Goal: Information Seeking & Learning: Learn about a topic

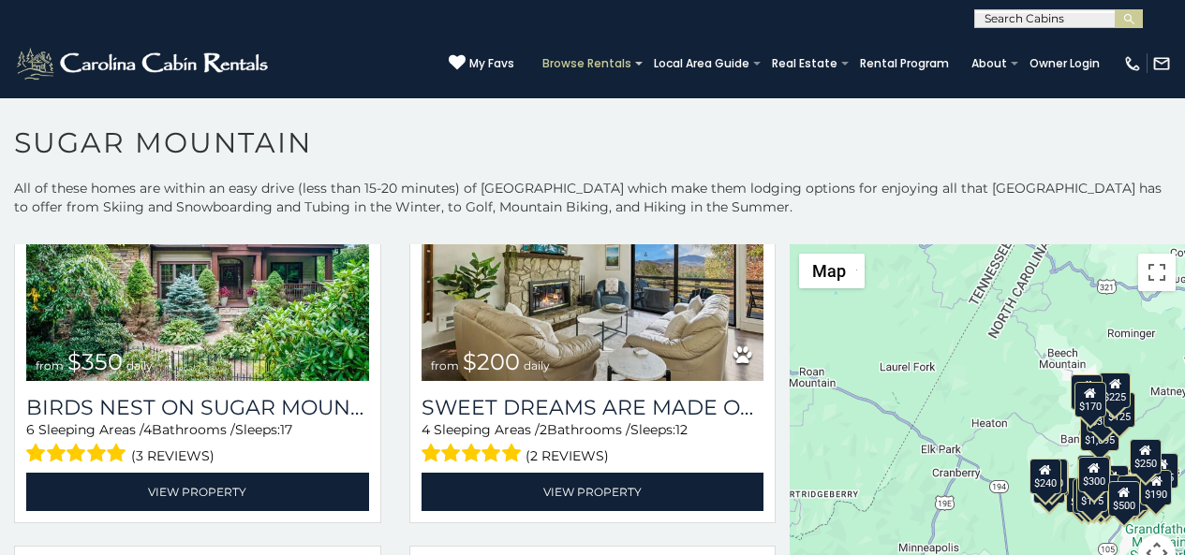
scroll to position [663, 0]
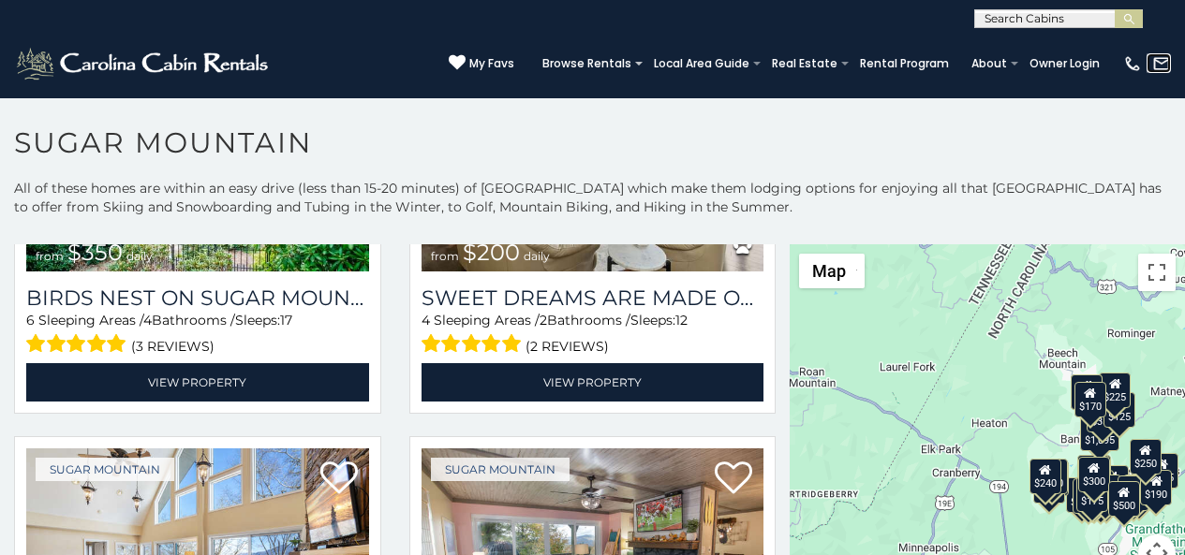
click at [1165, 63] on img at bounding box center [1161, 63] width 19 height 19
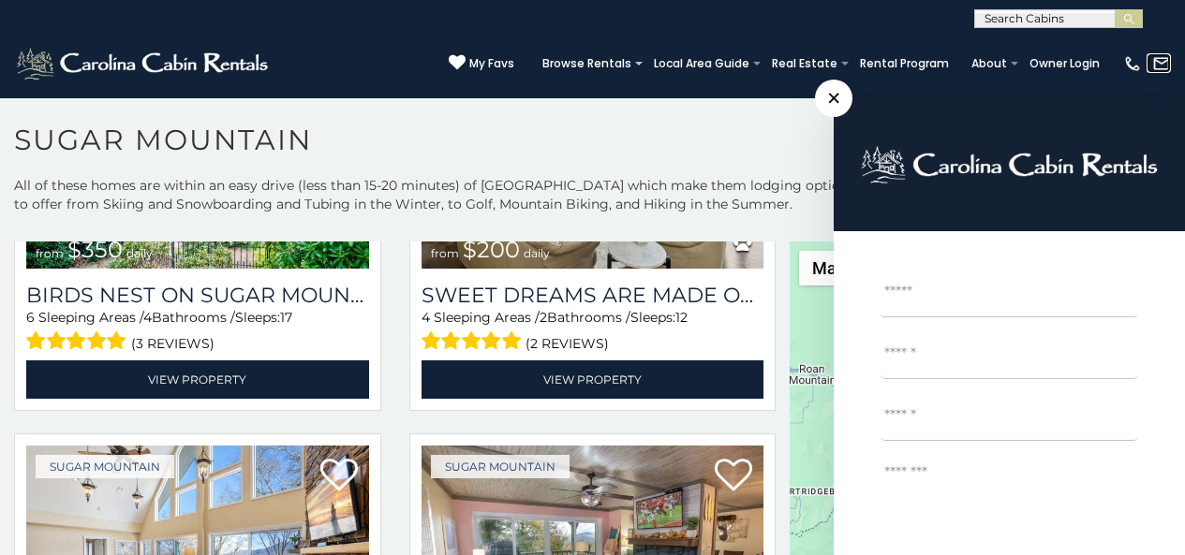
scroll to position [7, 0]
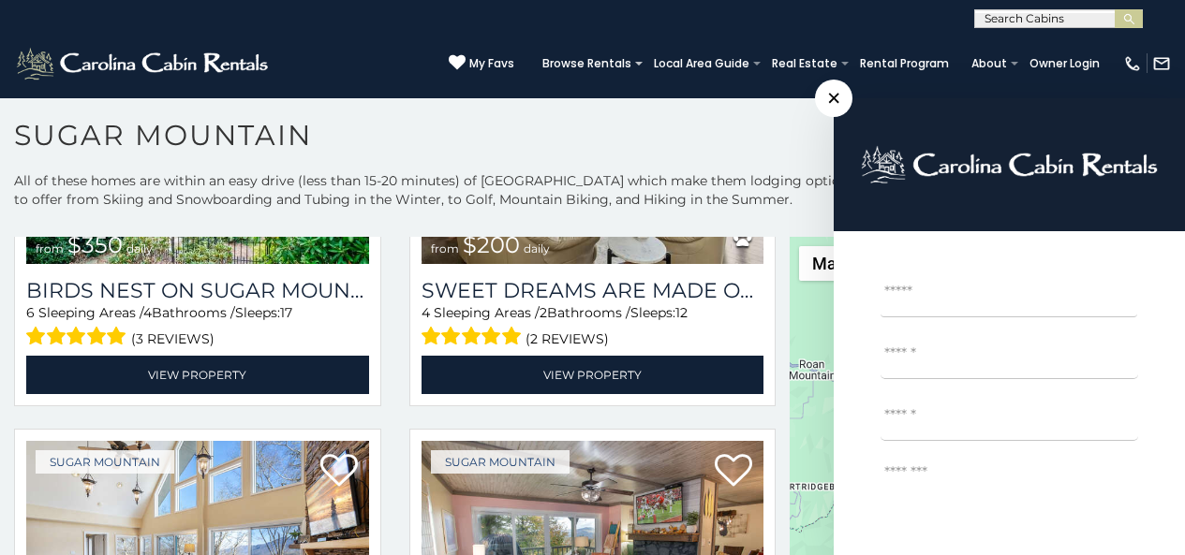
click at [1032, 523] on textarea "Message *" at bounding box center [1009, 531] width 258 height 150
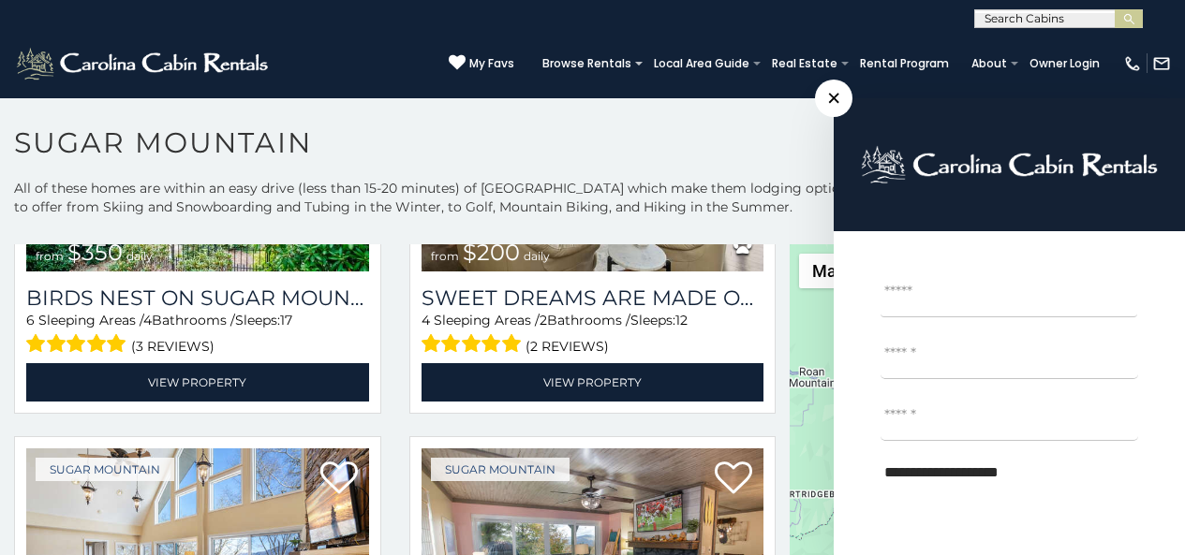
type textarea "**********"
click at [457, 14] on div "**********" at bounding box center [592, 14] width 1185 height 28
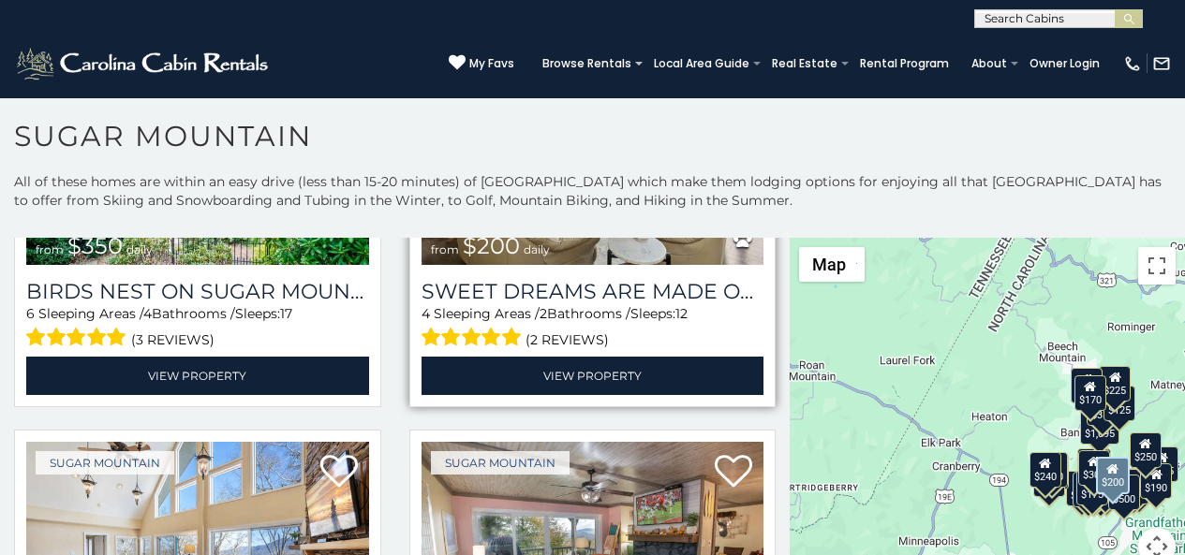
scroll to position [7, 0]
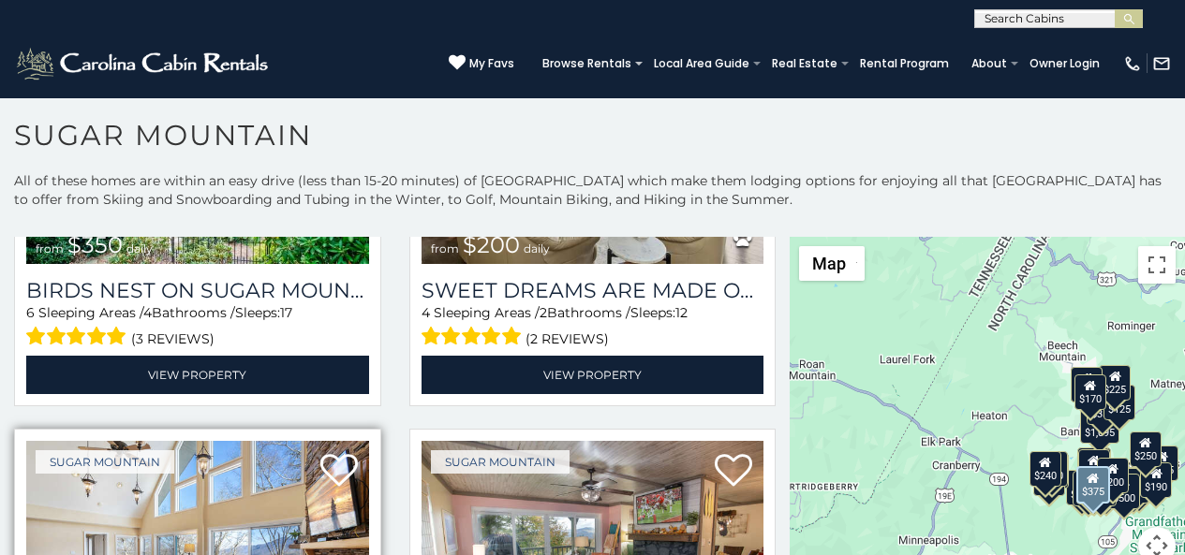
click at [59, 548] on img at bounding box center [197, 555] width 343 height 229
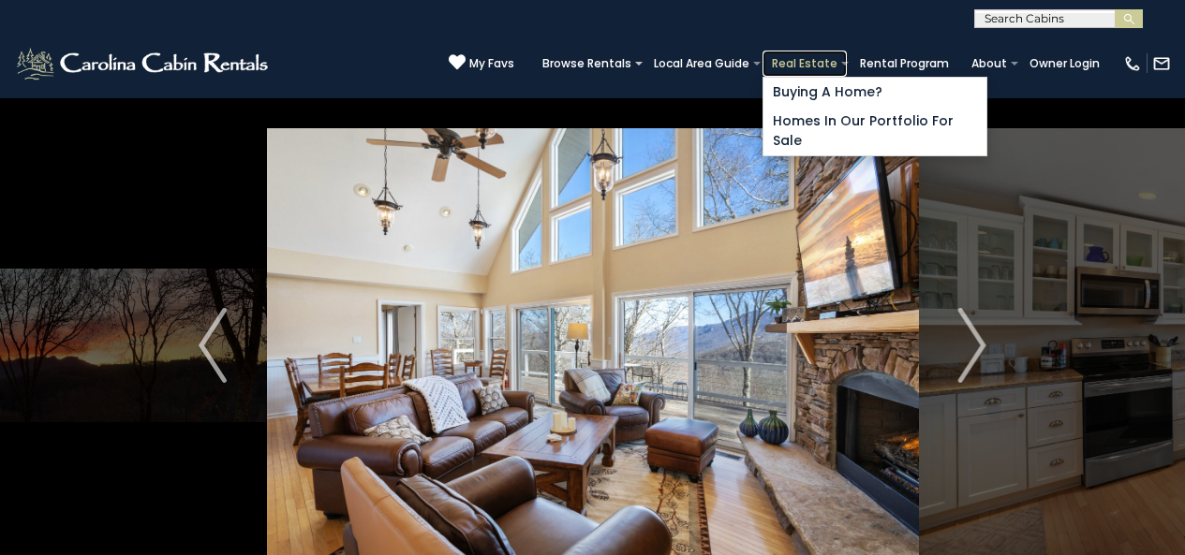
click at [834, 62] on link "Real Estate" at bounding box center [804, 64] width 84 height 26
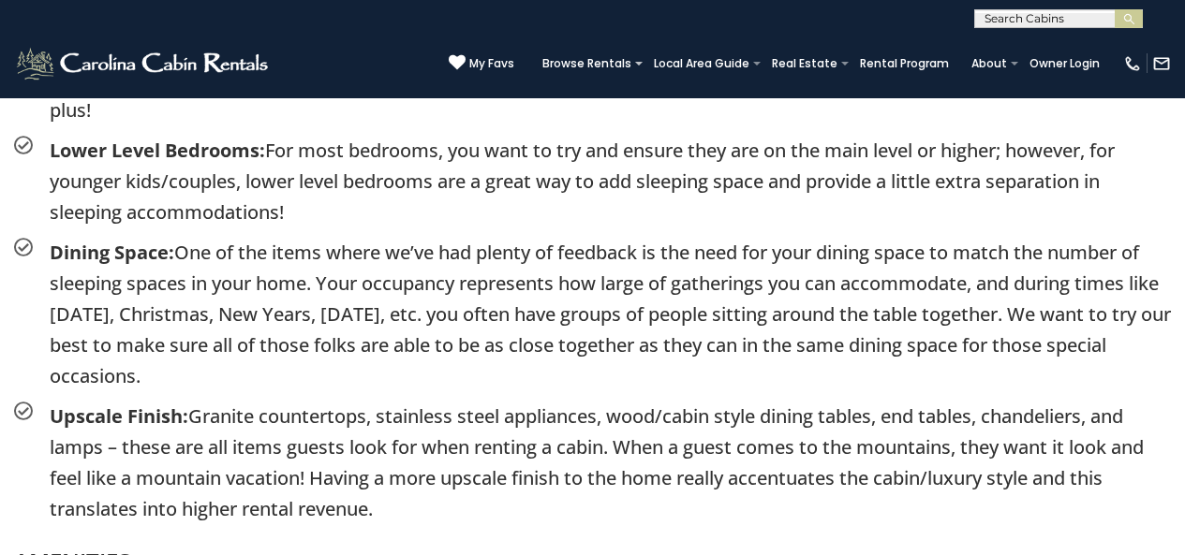
scroll to position [2849, 0]
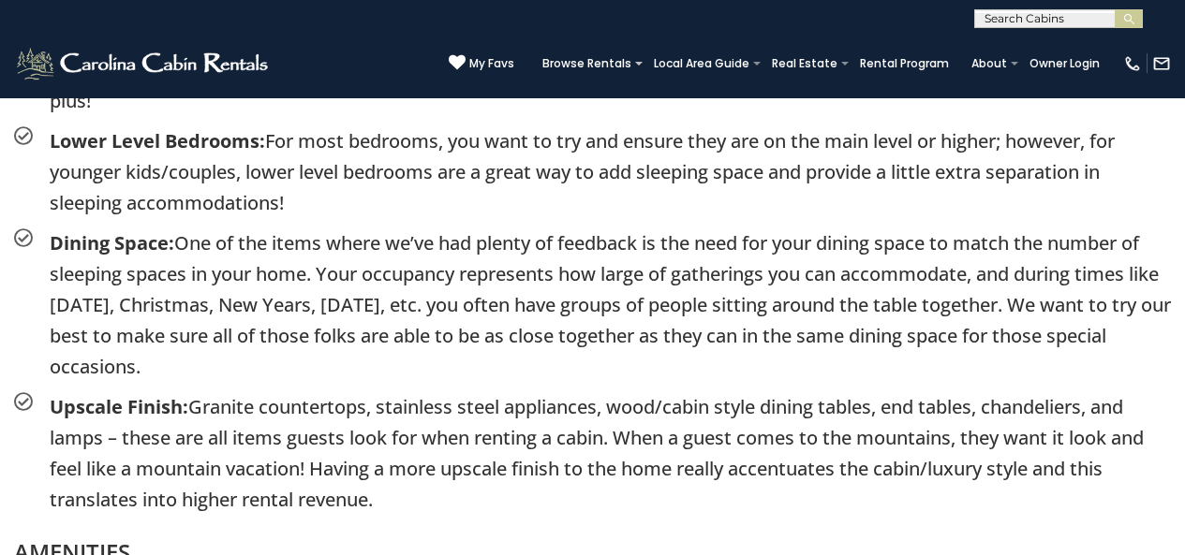
click at [1178, 494] on div "KEYS FOR VACATION RENTALS SUCCESS Learn the Basics – If you are interested in b…" at bounding box center [592, 92] width 1185 height 1973
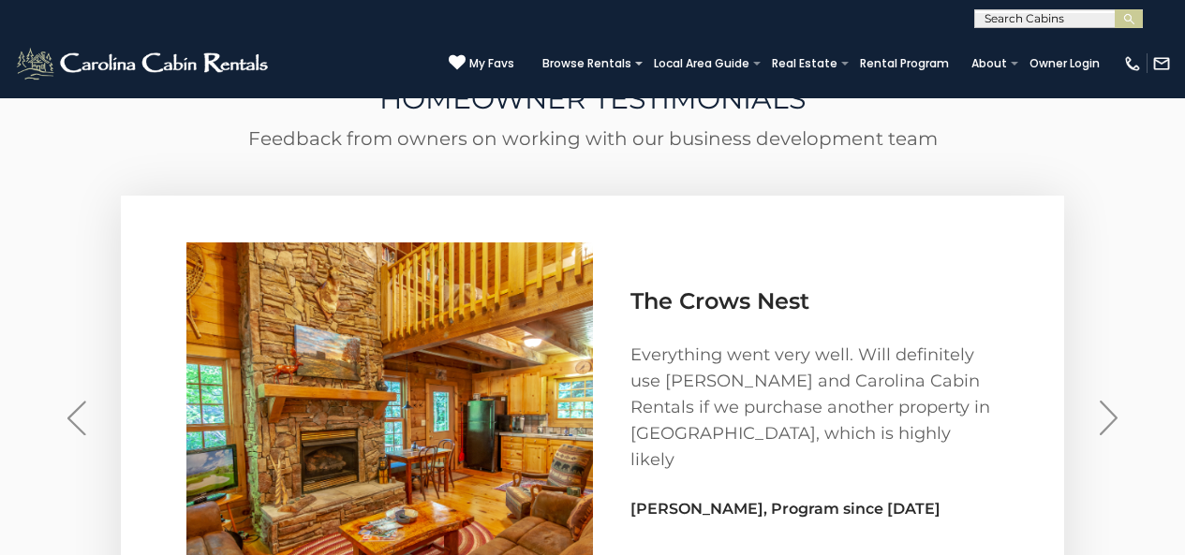
scroll to position [5854, 0]
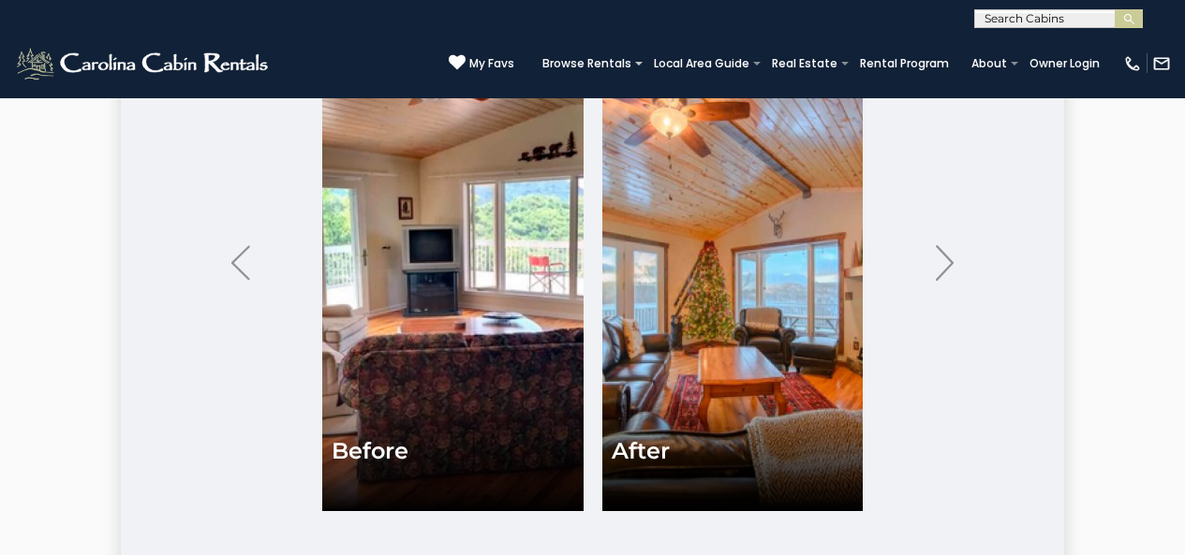
scroll to position [4301, 0]
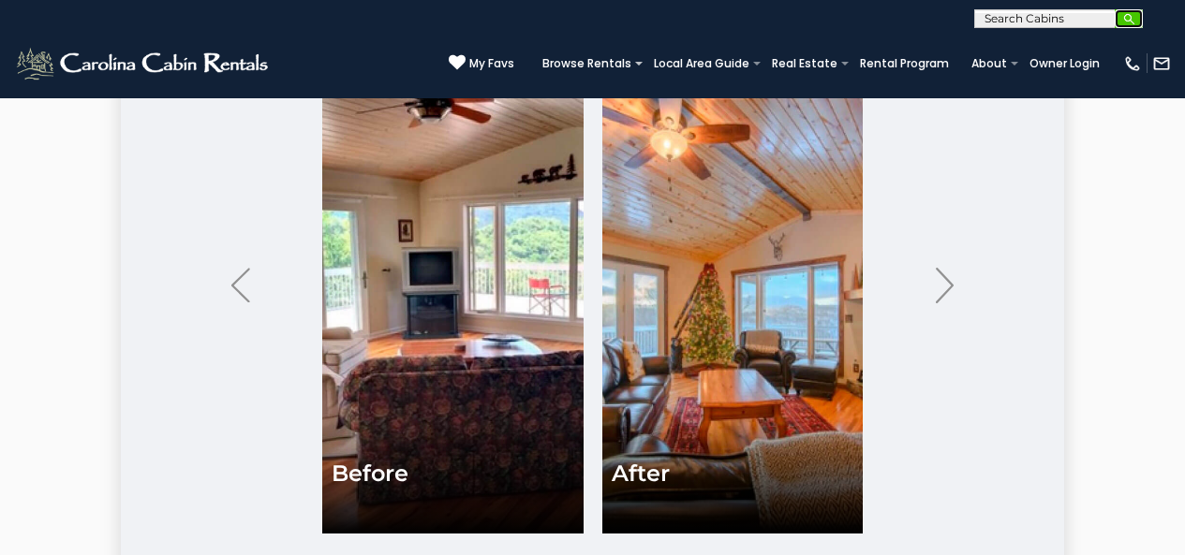
click at [1133, 21] on img "submit" at bounding box center [1129, 19] width 14 height 14
